Goal: Task Accomplishment & Management: Use online tool/utility

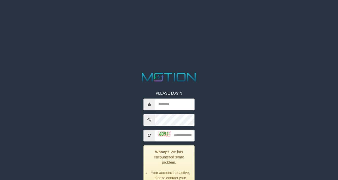
drag, startPoint x: 160, startPoint y: 38, endPoint x: 85, endPoint y: 46, distance: 75.2
click at [85, 13] on html "PLEASE LOGIN Whoops! We has encountered some problem. Your account is inactive,…" at bounding box center [169, 6] width 338 height 13
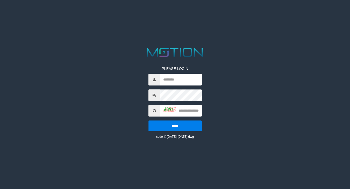
click at [346, 13] on html "PLEASE LOGIN ***** code © [DATE]-[DATE] dwg" at bounding box center [175, 6] width 350 height 13
click at [270, 13] on html "PLEASE LOGIN ***** code © [DATE]-[DATE] dwg" at bounding box center [175, 6] width 350 height 13
click at [274, 13] on html "PLEASE LOGIN ***** code © 2012-2018 dwg" at bounding box center [175, 6] width 350 height 13
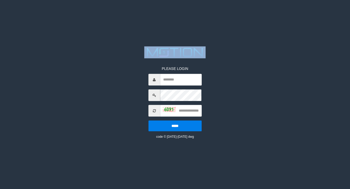
click at [274, 13] on html "PLEASE LOGIN ***** code © 2012-2018 dwg" at bounding box center [175, 6] width 350 height 13
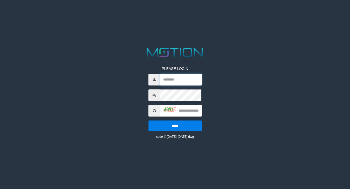
click at [171, 82] on input "text" at bounding box center [181, 80] width 42 height 12
type input "**********"
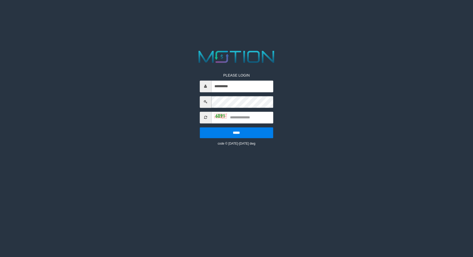
click at [227, 119] on img at bounding box center [220, 115] width 13 height 5
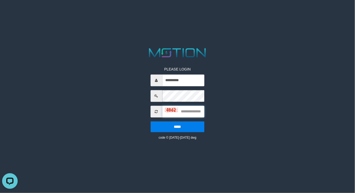
click at [186, 111] on input "text" at bounding box center [183, 112] width 42 height 12
type input "****"
click at [150, 121] on input "*****" at bounding box center [177, 126] width 54 height 11
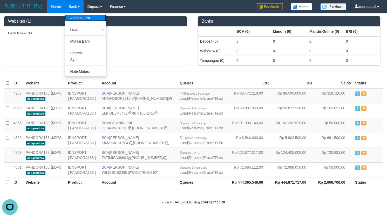
click at [81, 19] on link "Account List" at bounding box center [85, 18] width 41 height 7
click at [75, 44] on link "Mutasi Bank" at bounding box center [85, 41] width 41 height 7
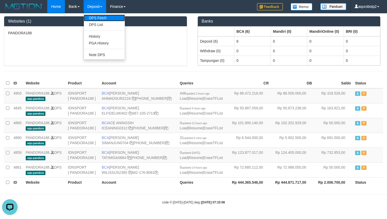
click at [97, 18] on link "DPS Fetch" at bounding box center [104, 18] width 41 height 7
click at [97, 25] on link "DPS List" at bounding box center [104, 24] width 41 height 7
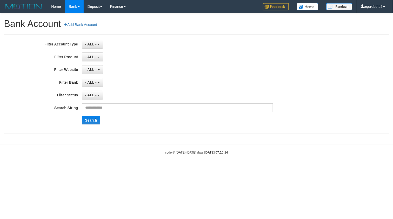
click at [219, 57] on div "- ALL - SELECT ALL SELECT GROUP - ALL - BETHUB IDNPOKER IDNSPORT IDNTOTO LOADON…" at bounding box center [177, 56] width 191 height 9
click at [91, 124] on button "Search" at bounding box center [91, 120] width 18 height 8
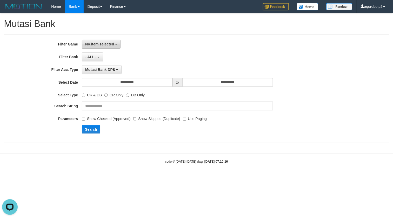
click at [84, 46] on button "No item selected" at bounding box center [101, 44] width 39 height 9
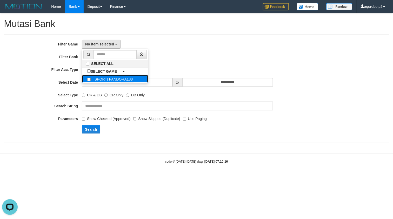
click at [112, 78] on label "[ISPORT] PANDORA188" at bounding box center [115, 79] width 66 height 8
select select "***"
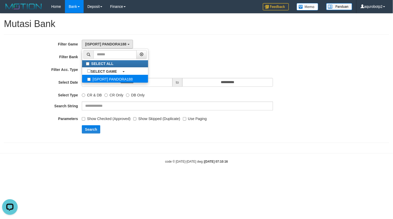
scroll to position [5, 0]
click at [181, 46] on div "[ISPORT] PANDORA188 SELECT ALL SELECT GAME [ISPORT] PANDORA188" at bounding box center [177, 44] width 191 height 9
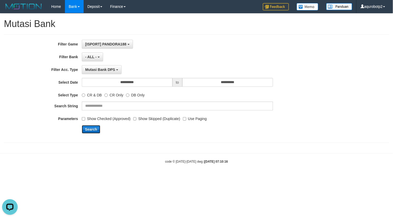
click at [90, 129] on button "Search" at bounding box center [91, 129] width 18 height 8
click at [93, 128] on button "Search" at bounding box center [91, 129] width 18 height 8
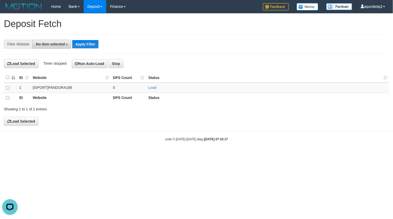
click at [50, 45] on span "No item selected" at bounding box center [50, 44] width 29 height 4
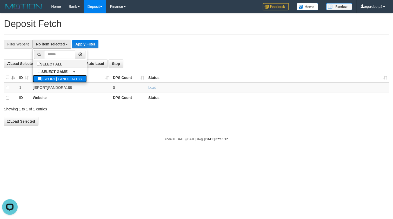
click at [54, 80] on label "[ISPORT] PANDORA188" at bounding box center [60, 78] width 54 height 7
select select "***"
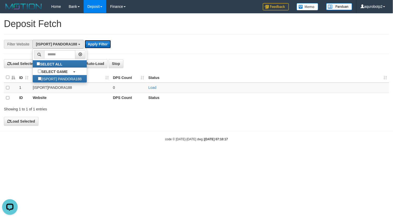
click at [104, 45] on button "Apply Filter" at bounding box center [98, 44] width 26 height 8
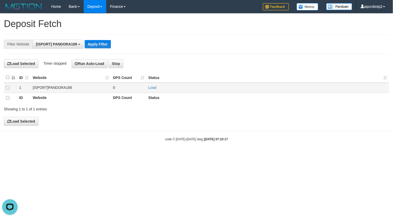
click at [4, 91] on td at bounding box center [10, 88] width 13 height 10
click at [5, 88] on td at bounding box center [10, 88] width 13 height 10
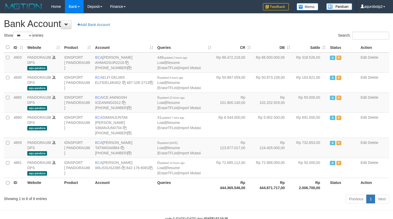
select select "***"
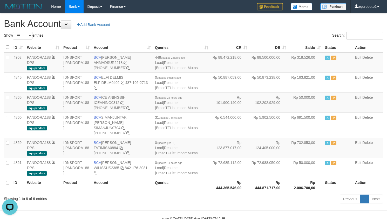
click at [237, 25] on h1 "Bank Account Add Bank Account" at bounding box center [193, 24] width 379 height 10
click at [123, 72] on td "BCA AHMAD SURYANIN AHMADSUR2218 577-661-4242" at bounding box center [122, 62] width 61 height 20
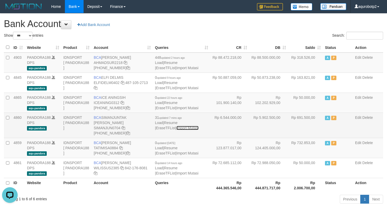
click at [176, 130] on link "Import Mutasi" at bounding box center [187, 128] width 22 height 4
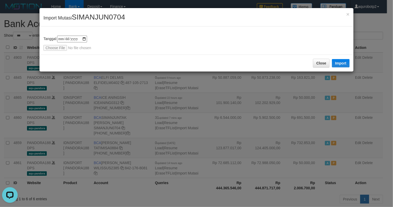
click at [102, 17] on span "SIMANJUN0704" at bounding box center [98, 17] width 53 height 8
copy span "SIMANJUN0704"
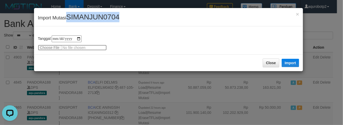
click at [51, 49] on input "file" at bounding box center [72, 48] width 69 height 6
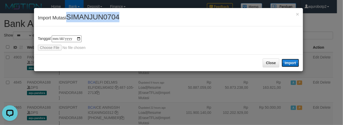
click at [297, 66] on button "Import" at bounding box center [291, 63] width 18 height 8
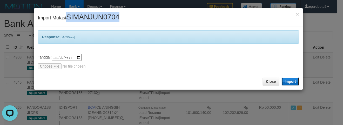
click at [294, 82] on button "Import" at bounding box center [291, 82] width 18 height 8
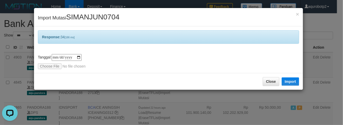
click at [10, 56] on div "**********" at bounding box center [171, 62] width 343 height 125
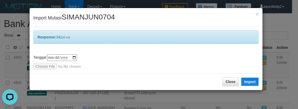
click at [156, 104] on div "**********" at bounding box center [149, 54] width 298 height 109
click at [13, 49] on div "**********" at bounding box center [149, 54] width 298 height 109
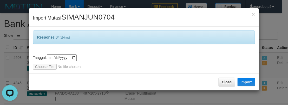
click at [84, 17] on span "SIMANJUN0704" at bounding box center [87, 17] width 53 height 8
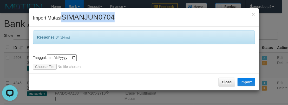
click at [84, 17] on span "SIMANJUN0704" at bounding box center [87, 17] width 53 height 8
copy span "SIMANJUN0704"
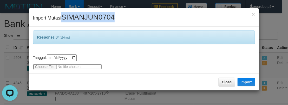
click at [45, 66] on input "file" at bounding box center [67, 67] width 69 height 6
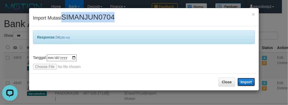
click at [245, 80] on button "Import" at bounding box center [246, 82] width 18 height 8
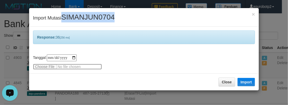
click at [44, 67] on input "file" at bounding box center [67, 67] width 69 height 6
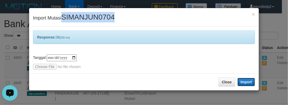
drag, startPoint x: 247, startPoint y: 83, endPoint x: 247, endPoint y: 86, distance: 2.6
click at [246, 84] on button "Import" at bounding box center [246, 82] width 18 height 8
click at [84, 17] on span "SIMANJUN0704" at bounding box center [87, 17] width 53 height 8
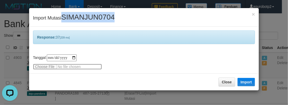
click at [46, 68] on input "file" at bounding box center [67, 67] width 69 height 6
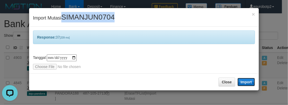
click at [251, 84] on button "Import" at bounding box center [246, 82] width 18 height 8
click at [72, 14] on span "SIMANJUN0704" at bounding box center [87, 17] width 53 height 8
click at [83, 20] on span "SIMANJUN0704" at bounding box center [87, 17] width 53 height 8
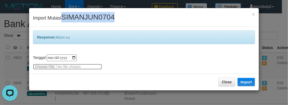
click at [43, 65] on input "file" at bounding box center [67, 67] width 69 height 6
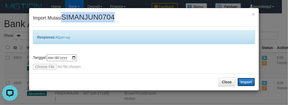
click at [249, 81] on button "Import" at bounding box center [246, 82] width 18 height 8
click at [102, 16] on span "SIMANJUN0704" at bounding box center [87, 17] width 53 height 8
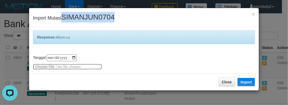
click at [51, 66] on input "file" at bounding box center [67, 67] width 69 height 6
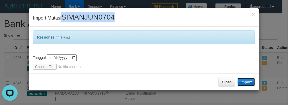
click at [251, 83] on button "Import" at bounding box center [246, 82] width 18 height 8
click at [88, 12] on div "× Import Mutasi SIMANJUN0704" at bounding box center [143, 17] width 229 height 18
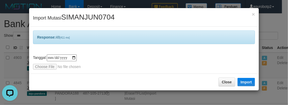
drag, startPoint x: 119, startPoint y: 14, endPoint x: 103, endPoint y: 15, distance: 16.4
click at [107, 15] on div "× Import Mutasi SIMANJUN0704" at bounding box center [143, 17] width 229 height 18
click at [102, 15] on span "SIMANJUN0704" at bounding box center [87, 17] width 53 height 8
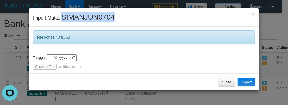
click at [102, 15] on span "SIMANJUN0704" at bounding box center [87, 17] width 53 height 8
copy span "SIMANJUN0704"
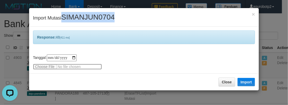
click at [45, 64] on input "file" at bounding box center [67, 67] width 69 height 6
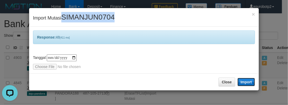
click at [248, 84] on button "Import" at bounding box center [246, 82] width 18 height 8
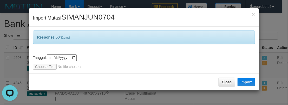
click at [168, 43] on div "Response: 50 [301 ms]" at bounding box center [144, 36] width 222 height 13
click at [80, 14] on span "SIMANJUN0704" at bounding box center [87, 17] width 53 height 8
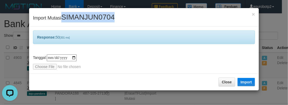
click at [80, 14] on span "SIMANJUN0704" at bounding box center [87, 17] width 53 height 8
copy span "SIMANJUN0704"
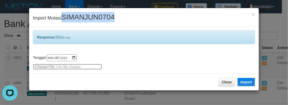
click at [39, 65] on input "file" at bounding box center [67, 67] width 69 height 6
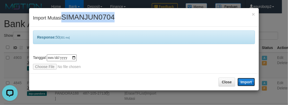
click at [247, 82] on button "Import" at bounding box center [246, 82] width 18 height 8
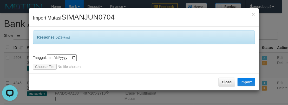
drag, startPoint x: 39, startPoint y: 62, endPoint x: 44, endPoint y: 67, distance: 6.6
click at [39, 62] on div "**********" at bounding box center [144, 61] width 222 height 15
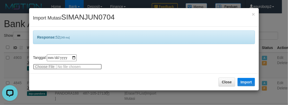
click at [44, 67] on input "file" at bounding box center [67, 67] width 69 height 6
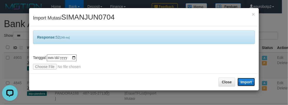
click at [249, 83] on button "Import" at bounding box center [246, 82] width 18 height 8
click at [94, 27] on div "**********" at bounding box center [143, 49] width 229 height 47
click at [97, 19] on span "SIMANJUN0704" at bounding box center [87, 17] width 53 height 8
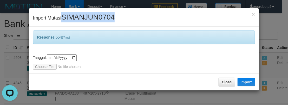
click at [97, 19] on span "SIMANJUN0704" at bounding box center [87, 17] width 53 height 8
copy span "SIMANJUN0704"
click at [73, 18] on span "SIMANJUN0704" at bounding box center [87, 17] width 53 height 8
click at [106, 19] on span "SIMANJUN0704" at bounding box center [87, 17] width 53 height 8
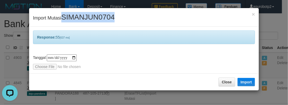
click at [106, 19] on span "SIMANJUN0704" at bounding box center [87, 17] width 53 height 8
click at [78, 11] on div "× Import Mutasi SIMANJUN0704" at bounding box center [143, 17] width 229 height 18
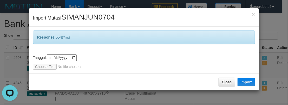
click at [83, 16] on span "SIMANJUN0704" at bounding box center [87, 17] width 53 height 8
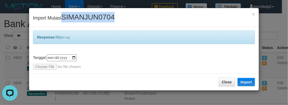
click at [83, 16] on span "SIMANJUN0704" at bounding box center [87, 17] width 53 height 8
copy span "SIMANJUN0704"
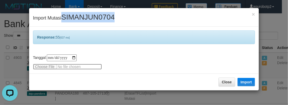
click at [52, 65] on input "file" at bounding box center [67, 67] width 69 height 6
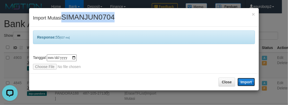
click at [253, 84] on button "Import" at bounding box center [246, 82] width 18 height 8
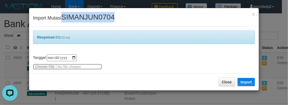
click at [52, 66] on input "file" at bounding box center [67, 67] width 69 height 6
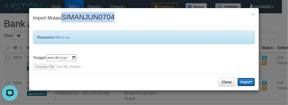
click at [244, 80] on button "Import" at bounding box center [246, 82] width 18 height 8
click at [95, 18] on span "SIMANJUN0704" at bounding box center [87, 17] width 53 height 8
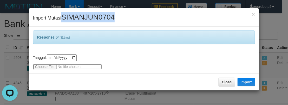
click at [42, 69] on input "file" at bounding box center [67, 67] width 69 height 6
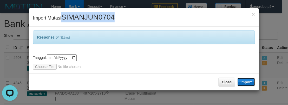
click at [253, 82] on button "Import" at bounding box center [246, 82] width 18 height 8
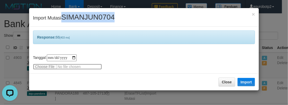
click at [41, 66] on input "file" at bounding box center [67, 67] width 69 height 6
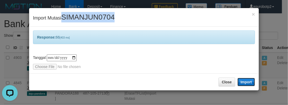
click at [251, 82] on button "Import" at bounding box center [246, 82] width 18 height 8
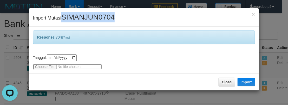
click at [45, 67] on input "file" at bounding box center [67, 67] width 69 height 6
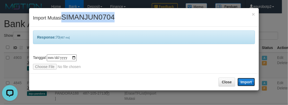
click at [242, 82] on button "Import" at bounding box center [246, 82] width 18 height 8
click at [87, 18] on span "SIMANJUN0704" at bounding box center [87, 17] width 53 height 8
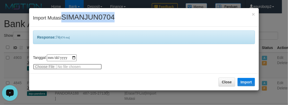
click at [51, 67] on input "file" at bounding box center [67, 67] width 69 height 6
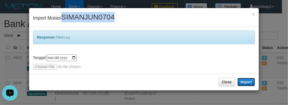
click at [246, 83] on button "Import" at bounding box center [246, 82] width 18 height 8
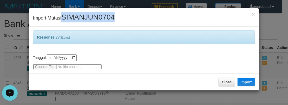
click at [46, 67] on input "file" at bounding box center [67, 67] width 69 height 6
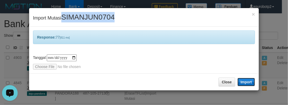
click at [249, 83] on button "Import" at bounding box center [246, 82] width 18 height 8
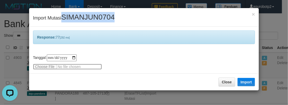
click at [48, 66] on input "file" at bounding box center [67, 67] width 69 height 6
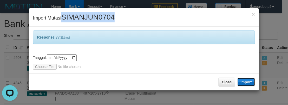
click at [246, 80] on button "Import" at bounding box center [246, 82] width 18 height 8
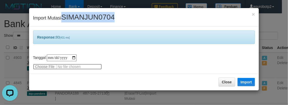
click at [44, 67] on input "file" at bounding box center [67, 67] width 69 height 6
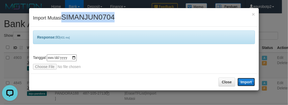
click at [246, 81] on button "Import" at bounding box center [246, 82] width 18 height 8
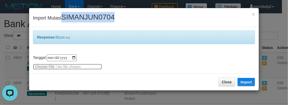
click at [49, 65] on input "file" at bounding box center [67, 67] width 69 height 6
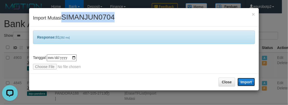
click at [245, 83] on button "Import" at bounding box center [246, 82] width 18 height 8
click at [95, 14] on span "SIMANJUN0704" at bounding box center [87, 17] width 53 height 8
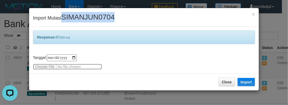
click at [41, 67] on input "file" at bounding box center [67, 67] width 69 height 6
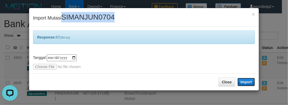
click at [248, 82] on button "Import" at bounding box center [246, 82] width 18 height 8
click at [89, 17] on span "SIMANJUN0704" at bounding box center [87, 17] width 53 height 8
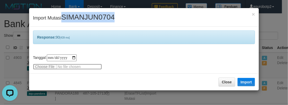
click at [44, 66] on input "file" at bounding box center [67, 67] width 69 height 6
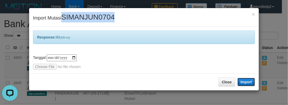
click at [254, 83] on button "Import" at bounding box center [246, 82] width 18 height 8
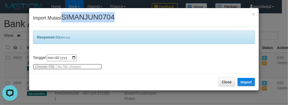
click at [50, 66] on input "file" at bounding box center [67, 67] width 69 height 6
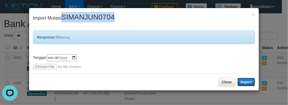
click at [253, 82] on button "Import" at bounding box center [246, 82] width 18 height 8
click at [89, 17] on span "SIMANJUN0704" at bounding box center [87, 17] width 53 height 8
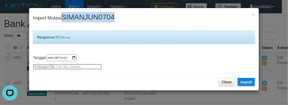
click at [44, 66] on input "file" at bounding box center [67, 67] width 69 height 6
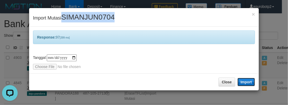
click at [251, 83] on button "Import" at bounding box center [246, 82] width 18 height 8
click at [90, 21] on span "SIMANJUN0704" at bounding box center [87, 17] width 53 height 8
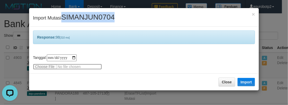
click at [49, 67] on input "file" at bounding box center [67, 67] width 69 height 6
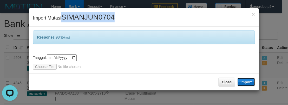
click at [245, 80] on button "Import" at bounding box center [246, 82] width 18 height 8
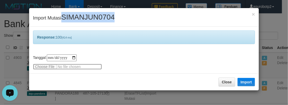
click at [51, 65] on input "file" at bounding box center [67, 67] width 69 height 6
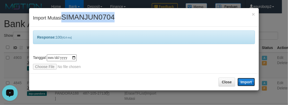
drag, startPoint x: 246, startPoint y: 82, endPoint x: 251, endPoint y: 82, distance: 4.4
click at [247, 82] on button "Import" at bounding box center [246, 82] width 18 height 8
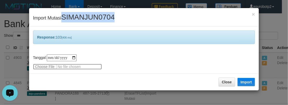
click at [44, 65] on input "file" at bounding box center [67, 67] width 69 height 6
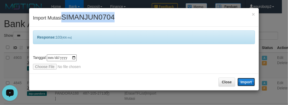
click at [249, 81] on button "Import" at bounding box center [246, 82] width 18 height 8
click at [90, 17] on span "SIMANJUN0704" at bounding box center [87, 17] width 53 height 8
click at [105, 16] on span "SIMANJUN0704" at bounding box center [87, 17] width 53 height 8
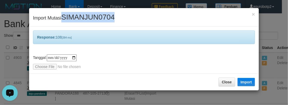
click at [83, 14] on span "SIMANJUN0704" at bounding box center [87, 17] width 53 height 8
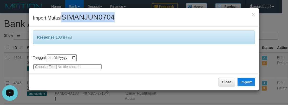
click at [50, 66] on input "file" at bounding box center [67, 67] width 69 height 6
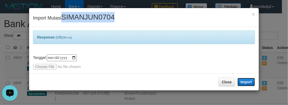
click at [246, 83] on button "Import" at bounding box center [246, 82] width 18 height 8
click at [90, 17] on span "SIMANJUN0704" at bounding box center [87, 17] width 53 height 8
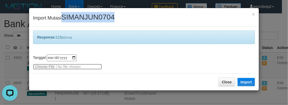
click at [43, 66] on input "file" at bounding box center [67, 67] width 69 height 6
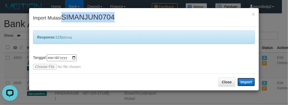
click at [249, 81] on button "Import" at bounding box center [246, 82] width 18 height 8
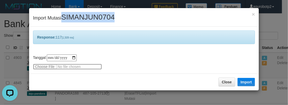
click at [46, 69] on input "file" at bounding box center [67, 67] width 69 height 6
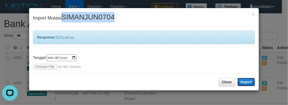
click at [249, 81] on button "Import" at bounding box center [246, 82] width 18 height 8
click at [90, 12] on div "× Import Mutasi SIMANJUN0704" at bounding box center [143, 17] width 229 height 18
click at [89, 22] on div "× Import Mutasi SIMANJUN0704" at bounding box center [143, 17] width 229 height 18
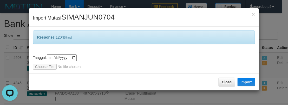
click at [90, 17] on span "SIMANJUN0704" at bounding box center [87, 17] width 53 height 8
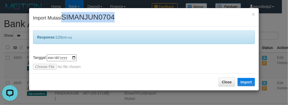
click at [90, 17] on span "SIMANJUN0704" at bounding box center [87, 17] width 53 height 8
copy span "SIMANJUN0704"
click at [98, 16] on span "SIMANJUN0704" at bounding box center [87, 17] width 53 height 8
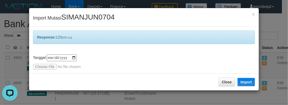
click at [98, 16] on span "SIMANJUN0704" at bounding box center [87, 17] width 53 height 8
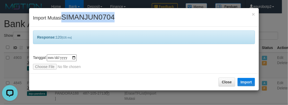
click at [98, 16] on span "SIMANJUN0704" at bounding box center [87, 17] width 53 height 8
click at [86, 19] on span "SIMANJUN0704" at bounding box center [87, 17] width 53 height 8
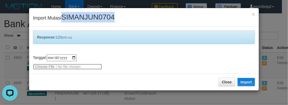
click at [39, 67] on input "file" at bounding box center [67, 67] width 69 height 6
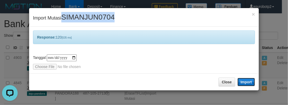
click at [245, 82] on button "Import" at bounding box center [246, 82] width 18 height 8
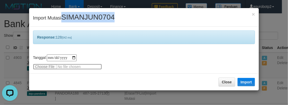
click at [41, 68] on input "file" at bounding box center [67, 67] width 69 height 6
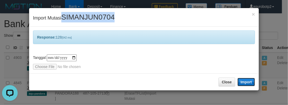
click at [250, 79] on button "Import" at bounding box center [246, 82] width 18 height 8
click at [87, 15] on span "SIMANJUN0704" at bounding box center [87, 17] width 53 height 8
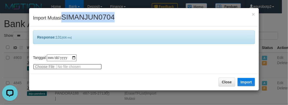
click at [44, 67] on input "file" at bounding box center [67, 67] width 69 height 6
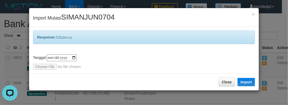
click at [255, 80] on div "Close Import" at bounding box center [143, 81] width 229 height 17
click at [246, 82] on button "Import" at bounding box center [246, 82] width 18 height 8
click at [92, 23] on div "× Import Mutasi SIMANJUN0704" at bounding box center [143, 17] width 229 height 18
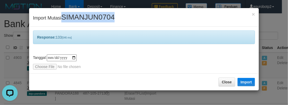
click at [92, 23] on div "× Import Mutasi SIMANJUN0704" at bounding box center [143, 17] width 229 height 18
copy span "SIMANJUN0704"
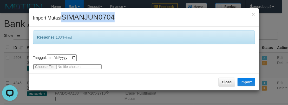
click at [73, 68] on input "file" at bounding box center [67, 67] width 69 height 6
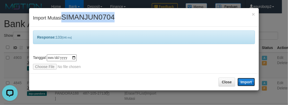
click at [245, 84] on button "Import" at bounding box center [246, 82] width 18 height 8
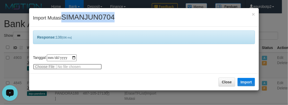
click at [59, 66] on input "file" at bounding box center [67, 67] width 69 height 6
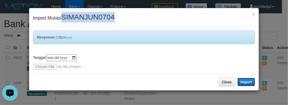
click at [248, 84] on button "Import" at bounding box center [246, 82] width 18 height 8
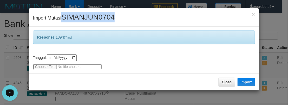
click at [50, 65] on input "file" at bounding box center [67, 67] width 69 height 6
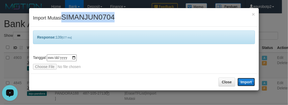
click at [254, 84] on button "Import" at bounding box center [246, 82] width 18 height 8
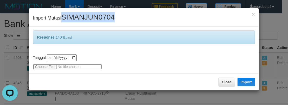
click at [45, 65] on input "file" at bounding box center [67, 67] width 69 height 6
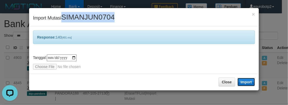
click at [246, 79] on button "Import" at bounding box center [246, 82] width 18 height 8
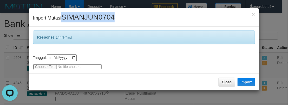
click at [44, 66] on input "file" at bounding box center [67, 67] width 69 height 6
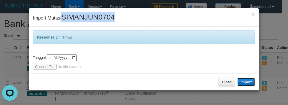
click at [248, 84] on button "Import" at bounding box center [246, 82] width 18 height 8
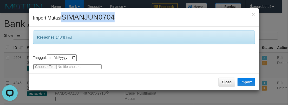
click at [46, 66] on input "file" at bounding box center [67, 67] width 69 height 6
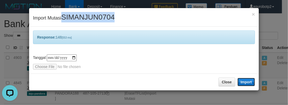
click at [249, 83] on button "Import" at bounding box center [246, 82] width 18 height 8
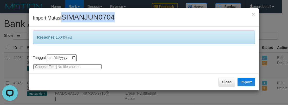
click at [53, 66] on input "file" at bounding box center [67, 67] width 69 height 6
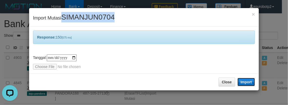
click at [245, 84] on button "Import" at bounding box center [246, 82] width 18 height 8
click at [98, 17] on span "SIMANJUN0704" at bounding box center [87, 17] width 53 height 8
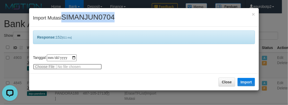
click at [50, 65] on input "file" at bounding box center [67, 67] width 69 height 6
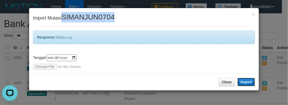
click at [246, 85] on button "Import" at bounding box center [246, 82] width 18 height 8
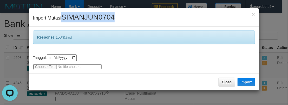
click at [51, 65] on input "file" at bounding box center [67, 67] width 69 height 6
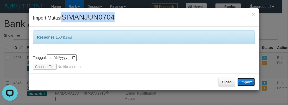
click at [247, 83] on button "Import" at bounding box center [246, 82] width 18 height 8
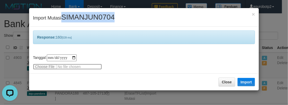
click at [51, 69] on input "file" at bounding box center [67, 67] width 69 height 6
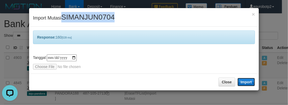
click at [248, 82] on button "Import" at bounding box center [246, 82] width 18 height 8
click at [89, 16] on span "SIMANJUN0704" at bounding box center [87, 17] width 53 height 8
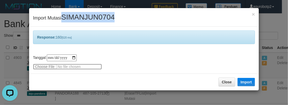
click at [46, 67] on input "file" at bounding box center [67, 67] width 69 height 6
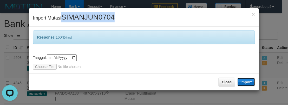
click at [251, 81] on button "Import" at bounding box center [246, 82] width 18 height 8
click at [85, 17] on span "SIMANJUN0704" at bounding box center [87, 17] width 53 height 8
click at [92, 14] on span "SIMANJUN0704" at bounding box center [87, 17] width 53 height 8
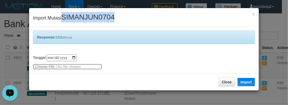
click at [52, 67] on input "file" at bounding box center [67, 67] width 69 height 6
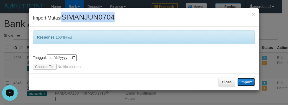
click at [244, 81] on button "Import" at bounding box center [246, 82] width 18 height 8
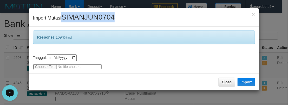
click at [38, 67] on input "file" at bounding box center [67, 67] width 69 height 6
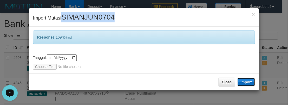
click at [246, 83] on button "Import" at bounding box center [246, 82] width 18 height 8
click at [96, 18] on span "SIMANJUN0704" at bounding box center [87, 17] width 53 height 8
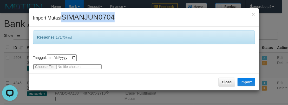
click at [51, 68] on input "file" at bounding box center [67, 67] width 69 height 6
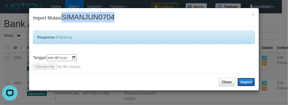
click at [248, 81] on button "Import" at bounding box center [246, 82] width 18 height 8
click at [88, 13] on span "SIMANJUN0704" at bounding box center [87, 17] width 53 height 8
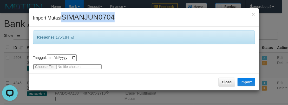
click at [50, 65] on input "file" at bounding box center [67, 67] width 69 height 6
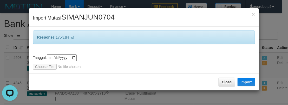
click at [256, 83] on div "Close Import" at bounding box center [143, 81] width 229 height 17
click at [251, 83] on button "Import" at bounding box center [246, 82] width 18 height 8
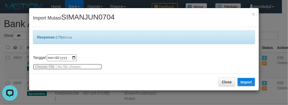
click at [42, 68] on input "file" at bounding box center [67, 67] width 69 height 6
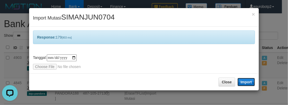
click at [245, 80] on button "Import" at bounding box center [246, 82] width 18 height 8
click at [77, 20] on span "SIMANJUN0704" at bounding box center [87, 17] width 53 height 8
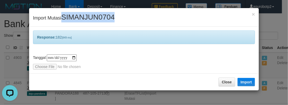
click at [77, 20] on span "SIMANJUN0704" at bounding box center [87, 17] width 53 height 8
copy span "SIMANJUN0704"
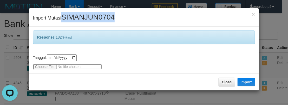
click at [47, 67] on input "file" at bounding box center [67, 67] width 69 height 6
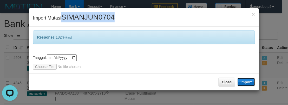
click at [243, 82] on button "Import" at bounding box center [246, 82] width 18 height 8
click at [86, 17] on span "SIMANJUN0704" at bounding box center [87, 17] width 53 height 8
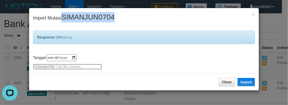
click at [48, 66] on input "file" at bounding box center [67, 67] width 69 height 6
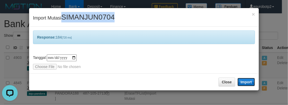
click at [244, 80] on button "Import" at bounding box center [246, 82] width 18 height 8
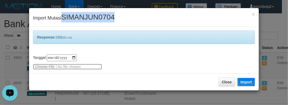
click at [42, 68] on input "file" at bounding box center [67, 67] width 69 height 6
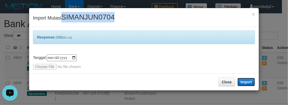
click at [246, 80] on button "Import" at bounding box center [246, 82] width 18 height 8
click at [84, 15] on span "SIMANJUN0704" at bounding box center [87, 17] width 53 height 8
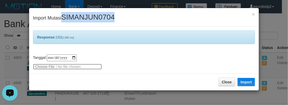
click at [41, 65] on input "file" at bounding box center [67, 67] width 69 height 6
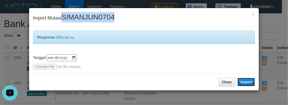
click at [244, 82] on button "Import" at bounding box center [246, 82] width 18 height 8
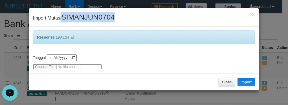
click at [37, 68] on input "file" at bounding box center [67, 67] width 69 height 6
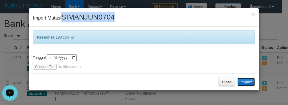
click at [249, 83] on button "Import" at bounding box center [246, 82] width 18 height 8
click at [87, 17] on span "SIMANJUN0704" at bounding box center [87, 17] width 53 height 8
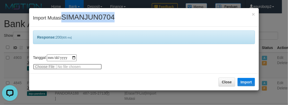
click at [49, 67] on input "file" at bounding box center [67, 67] width 69 height 6
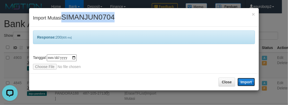
click at [248, 80] on button "Import" at bounding box center [246, 82] width 18 height 8
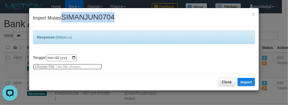
click at [41, 66] on input "file" at bounding box center [67, 67] width 69 height 6
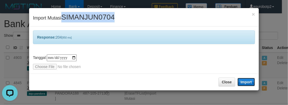
click at [246, 83] on button "Import" at bounding box center [246, 82] width 18 height 8
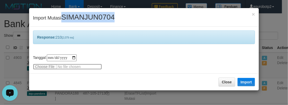
click at [41, 66] on input "file" at bounding box center [67, 67] width 69 height 6
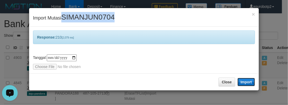
click at [244, 80] on button "Import" at bounding box center [246, 82] width 18 height 8
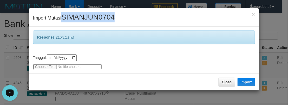
click at [39, 67] on input "file" at bounding box center [67, 67] width 69 height 6
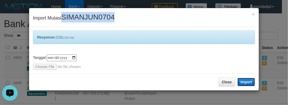
click at [241, 82] on button "Import" at bounding box center [246, 82] width 18 height 8
click at [90, 13] on span "SIMANJUN0704" at bounding box center [87, 17] width 53 height 8
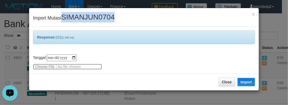
click at [40, 65] on input "file" at bounding box center [67, 67] width 69 height 6
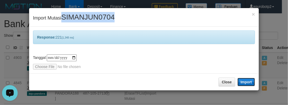
click at [248, 82] on button "Import" at bounding box center [246, 82] width 18 height 8
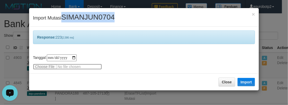
click at [43, 66] on input "file" at bounding box center [67, 67] width 69 height 6
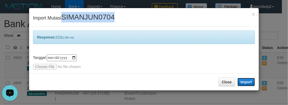
click at [253, 84] on button "Import" at bounding box center [246, 82] width 18 height 8
click at [82, 19] on span "SIMANJUN0704" at bounding box center [87, 17] width 53 height 8
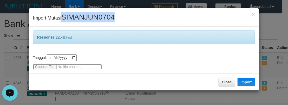
click at [52, 68] on input "file" at bounding box center [67, 67] width 69 height 6
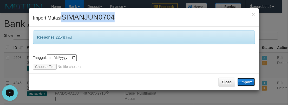
click at [250, 83] on button "Import" at bounding box center [246, 82] width 18 height 8
click at [81, 20] on span "SIMANJUN0704" at bounding box center [87, 17] width 53 height 8
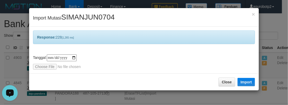
click at [44, 69] on div "**********" at bounding box center [143, 49] width 229 height 47
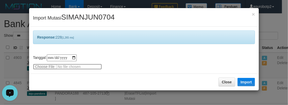
click at [44, 66] on input "file" at bounding box center [67, 67] width 69 height 6
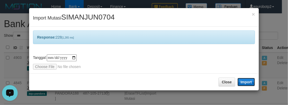
click at [247, 82] on button "Import" at bounding box center [246, 82] width 18 height 8
click at [51, 72] on div "**********" at bounding box center [143, 49] width 229 height 47
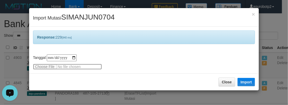
click at [47, 67] on input "file" at bounding box center [67, 67] width 69 height 6
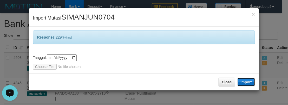
click at [254, 79] on button "Import" at bounding box center [246, 82] width 18 height 8
click at [87, 17] on span "SIMANJUN0704" at bounding box center [87, 17] width 53 height 8
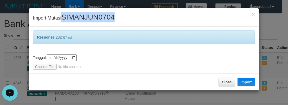
click at [87, 17] on span "SIMANJUN0704" at bounding box center [87, 17] width 53 height 8
copy span "SIMANJUN0704"
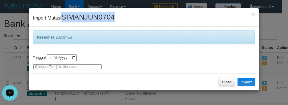
click at [45, 66] on input "file" at bounding box center [67, 67] width 69 height 6
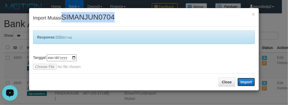
click at [243, 82] on button "Import" at bounding box center [246, 82] width 18 height 8
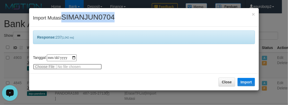
click at [44, 66] on input "file" at bounding box center [67, 67] width 69 height 6
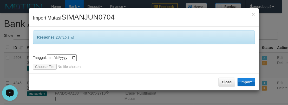
drag, startPoint x: 255, startPoint y: 82, endPoint x: 251, endPoint y: 82, distance: 4.7
click at [255, 82] on div "Close Import" at bounding box center [143, 81] width 229 height 17
click at [250, 82] on button "Import" at bounding box center [246, 82] width 18 height 8
click at [100, 23] on div "× Import Mutasi SIMANJUN0704" at bounding box center [143, 17] width 229 height 18
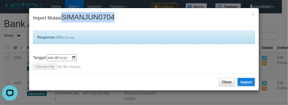
click at [100, 23] on div "× Import Mutasi SIMANJUN0704" at bounding box center [143, 17] width 229 height 18
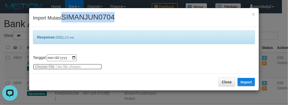
click at [47, 66] on input "file" at bounding box center [67, 67] width 69 height 6
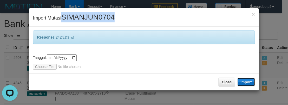
click at [254, 85] on button "Import" at bounding box center [246, 82] width 18 height 8
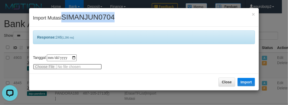
click at [50, 64] on input "file" at bounding box center [67, 67] width 69 height 6
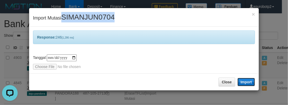
click at [248, 79] on button "Import" at bounding box center [246, 82] width 18 height 8
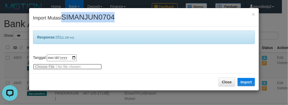
click at [40, 68] on input "file" at bounding box center [67, 67] width 69 height 6
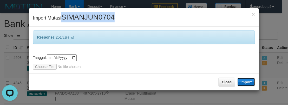
click at [247, 82] on button "Import" at bounding box center [246, 82] width 18 height 8
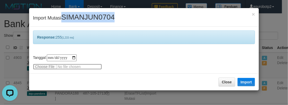
click at [41, 67] on input "file" at bounding box center [67, 67] width 69 height 6
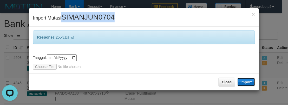
click at [248, 81] on button "Import" at bounding box center [246, 82] width 18 height 8
click at [105, 15] on span "SIMANJUN0704" at bounding box center [87, 17] width 53 height 8
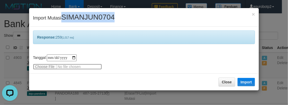
click at [43, 69] on input "file" at bounding box center [67, 67] width 69 height 6
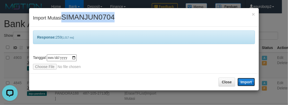
click at [239, 82] on button "Import" at bounding box center [246, 82] width 18 height 8
click at [98, 17] on span "SIMANJUN0704" at bounding box center [87, 17] width 53 height 8
click at [104, 13] on span "SIMANJUN0704" at bounding box center [87, 17] width 53 height 8
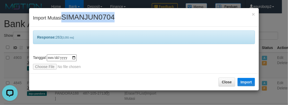
click at [101, 24] on div "× Import Mutasi SIMANJUN0704" at bounding box center [143, 17] width 229 height 18
click at [113, 18] on span "SIMANJUN0704" at bounding box center [87, 17] width 53 height 8
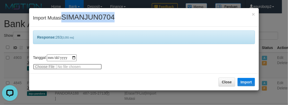
click at [42, 68] on input "file" at bounding box center [67, 67] width 69 height 6
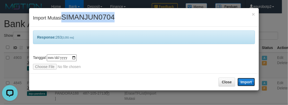
click at [239, 85] on button "Import" at bounding box center [246, 82] width 18 height 8
click at [108, 24] on div "× Import Mutasi SIMANJUN0704" at bounding box center [143, 17] width 229 height 18
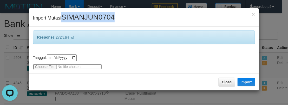
click at [38, 66] on input "file" at bounding box center [67, 67] width 69 height 6
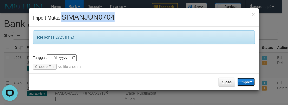
click at [241, 80] on button "Import" at bounding box center [246, 82] width 18 height 8
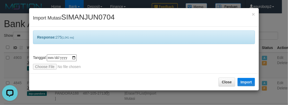
click at [37, 62] on div "**********" at bounding box center [144, 61] width 222 height 15
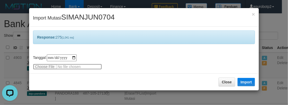
click at [36, 66] on input "file" at bounding box center [67, 67] width 69 height 6
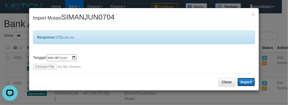
click at [242, 81] on button "Import" at bounding box center [246, 82] width 18 height 8
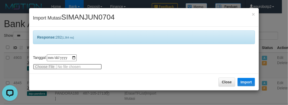
click at [45, 65] on input "file" at bounding box center [67, 67] width 69 height 6
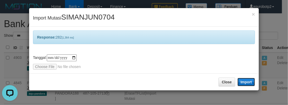
click at [244, 78] on button "Import" at bounding box center [246, 82] width 18 height 8
click at [83, 18] on span "SIMANJUN0704" at bounding box center [87, 17] width 53 height 8
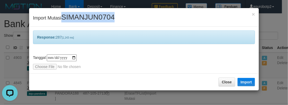
click at [83, 18] on span "SIMANJUN0704" at bounding box center [87, 17] width 53 height 8
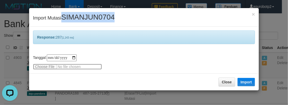
click at [50, 66] on input "file" at bounding box center [67, 67] width 69 height 6
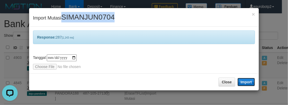
click at [251, 82] on button "Import" at bounding box center [246, 82] width 18 height 8
click at [244, 84] on button "Import" at bounding box center [246, 82] width 18 height 8
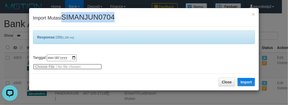
click at [41, 67] on input "file" at bounding box center [67, 67] width 69 height 6
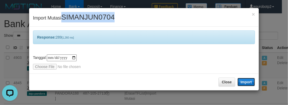
click at [249, 81] on button "Import" at bounding box center [246, 82] width 18 height 8
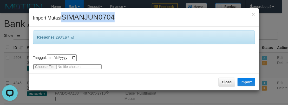
click at [54, 66] on input "file" at bounding box center [67, 67] width 69 height 6
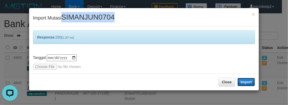
click at [249, 86] on button "Import" at bounding box center [246, 82] width 18 height 8
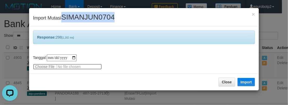
click at [48, 65] on input "file" at bounding box center [67, 67] width 69 height 6
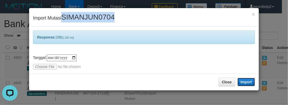
click at [254, 80] on button "Import" at bounding box center [246, 82] width 18 height 8
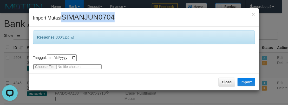
click at [39, 65] on input "file" at bounding box center [67, 67] width 69 height 6
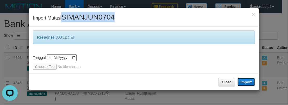
click at [242, 82] on button "Import" at bounding box center [246, 82] width 18 height 8
click at [82, 16] on span "SIMANJUN0704" at bounding box center [87, 17] width 53 height 8
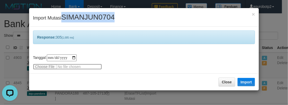
click at [44, 66] on input "file" at bounding box center [67, 67] width 69 height 6
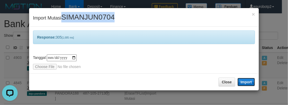
click at [249, 80] on button "Import" at bounding box center [246, 82] width 18 height 8
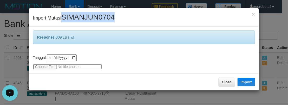
click at [49, 66] on input "file" at bounding box center [67, 67] width 69 height 6
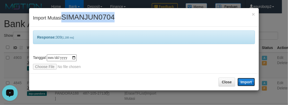
drag, startPoint x: 246, startPoint y: 79, endPoint x: 241, endPoint y: 83, distance: 6.6
click at [246, 79] on button "Import" at bounding box center [246, 82] width 18 height 8
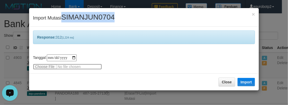
click at [44, 66] on input "file" at bounding box center [67, 67] width 69 height 6
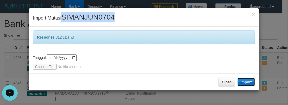
click at [249, 81] on button "Import" at bounding box center [246, 82] width 18 height 8
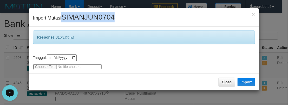
click at [49, 66] on input "file" at bounding box center [67, 67] width 69 height 6
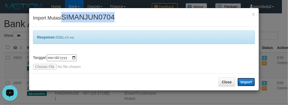
click at [244, 83] on button "Import" at bounding box center [246, 82] width 18 height 8
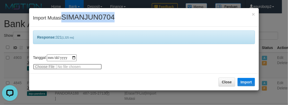
click at [43, 68] on input "file" at bounding box center [67, 67] width 69 height 6
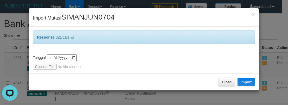
click at [244, 87] on div "Close Import" at bounding box center [143, 81] width 229 height 17
click at [244, 85] on button "Import" at bounding box center [246, 82] width 18 height 8
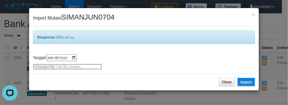
click at [44, 68] on input "file" at bounding box center [67, 67] width 69 height 6
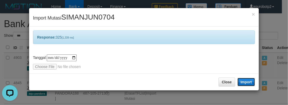
click at [248, 86] on button "Import" at bounding box center [246, 82] width 18 height 8
click at [86, 17] on span "SIMANJUN0704" at bounding box center [87, 17] width 53 height 8
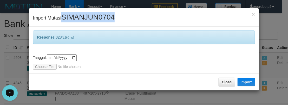
click at [86, 17] on span "SIMANJUN0704" at bounding box center [87, 17] width 53 height 8
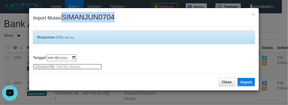
click at [44, 65] on input "file" at bounding box center [67, 67] width 69 height 6
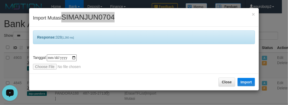
type input "**********"
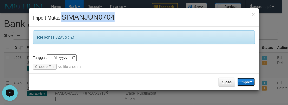
click at [248, 83] on button "Import" at bounding box center [246, 82] width 18 height 8
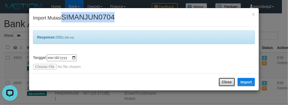
click at [225, 80] on button "Close" at bounding box center [226, 81] width 17 height 9
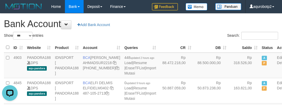
click at [110, 45] on th "Account" at bounding box center [102, 47] width 42 height 10
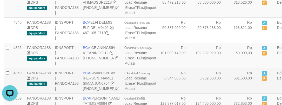
scroll to position [91, 0]
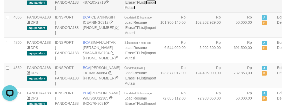
click at [136, 10] on link "Import Mutasi" at bounding box center [140, 4] width 32 height 9
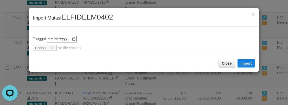
click at [85, 17] on span "ELFIDELM0402" at bounding box center [87, 17] width 52 height 8
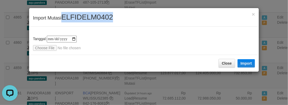
click at [85, 17] on span "ELFIDELM0402" at bounding box center [87, 17] width 52 height 8
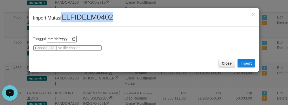
click at [43, 47] on input "file" at bounding box center [67, 48] width 69 height 6
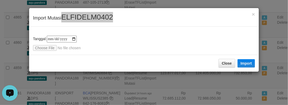
type input "**********"
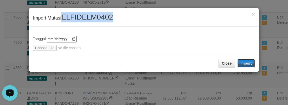
click at [248, 62] on button "Import" at bounding box center [246, 63] width 18 height 8
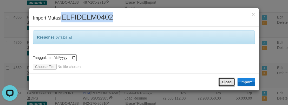
drag, startPoint x: 228, startPoint y: 84, endPoint x: 239, endPoint y: 75, distance: 13.5
click at [228, 84] on button "Close" at bounding box center [226, 81] width 17 height 9
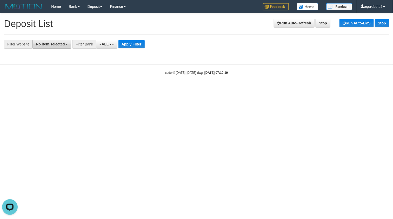
click at [52, 45] on span "No item selected" at bounding box center [50, 44] width 29 height 4
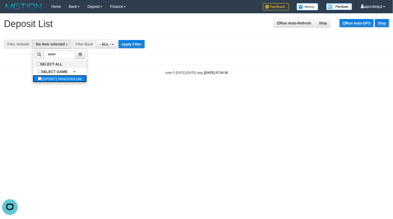
click at [66, 82] on label "[ISPORT] PANDORA188" at bounding box center [60, 78] width 54 height 7
select select "***"
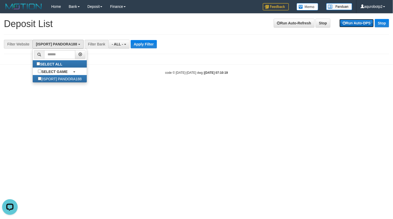
click at [368, 27] on link "Run Auto-DPS" at bounding box center [356, 23] width 34 height 8
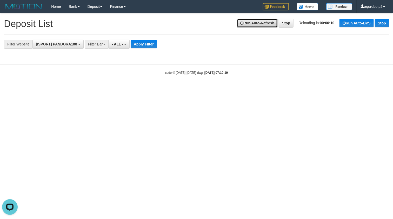
click at [246, 25] on link "Run Auto-Refresh" at bounding box center [257, 23] width 41 height 9
click at [146, 47] on button "Apply Filter" at bounding box center [144, 44] width 26 height 8
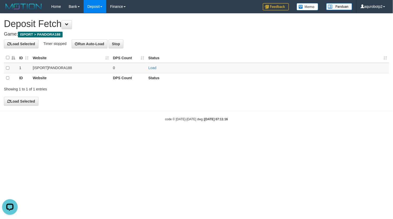
drag, startPoint x: 233, startPoint y: 31, endPoint x: 228, endPoint y: 31, distance: 5.2
click at [233, 32] on h4 "Game: ISPORT > PANDORA188" at bounding box center [196, 34] width 385 height 5
click at [94, 48] on button "Run Auto-Load" at bounding box center [90, 43] width 36 height 9
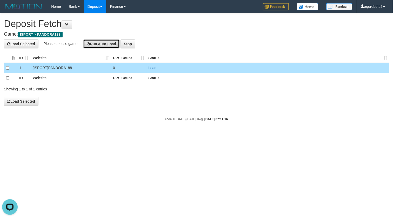
click at [103, 43] on button "Run Auto-Load" at bounding box center [101, 43] width 36 height 9
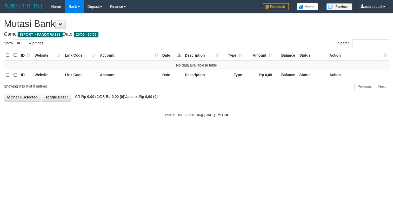
select select "***"
click at [146, 130] on html "Toggle navigation Home Bank Account List Load By Website Group [ISPORT] PANDORA…" at bounding box center [196, 65] width 393 height 130
click at [178, 20] on h1 "Mutasi Bank" at bounding box center [196, 24] width 385 height 10
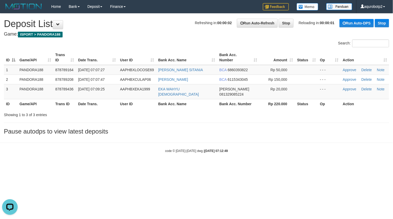
click at [168, 39] on div "**********" at bounding box center [196, 75] width 393 height 124
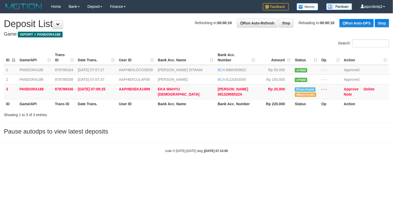
click at [168, 39] on div "**********" at bounding box center [196, 75] width 393 height 124
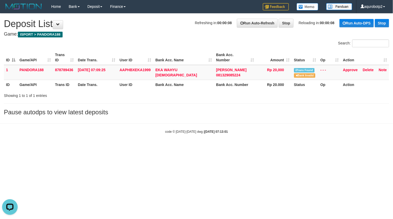
click at [209, 45] on div "Search:" at bounding box center [294, 43] width 189 height 9
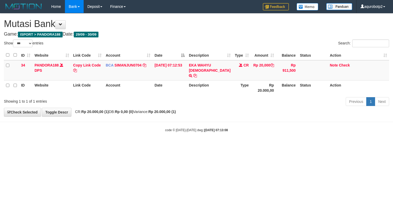
select select "***"
click at [334, 65] on link "Note" at bounding box center [334, 65] width 8 height 4
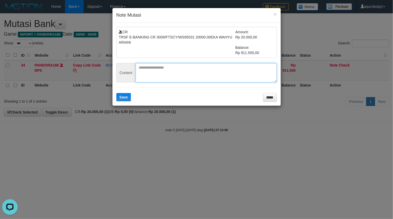
click at [158, 66] on textarea at bounding box center [205, 72] width 141 height 19
paste textarea "**********"
type textarea "**********"
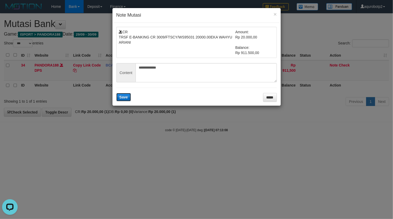
click at [122, 100] on button "Save" at bounding box center [123, 97] width 15 height 8
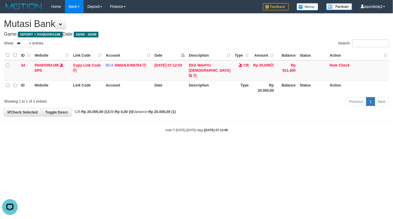
click at [189, 32] on h4 "Game: ISPORT > PANDORA188 Date: 29/09 - 30/09" at bounding box center [196, 34] width 385 height 5
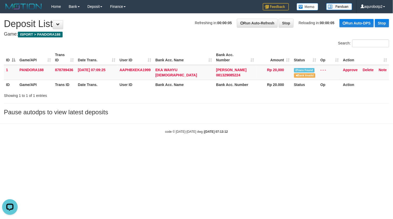
click at [191, 38] on div "**********" at bounding box center [196, 65] width 393 height 105
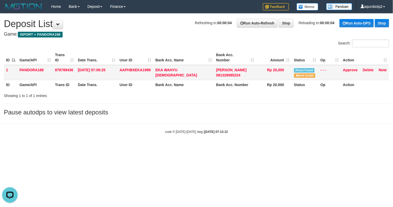
click at [129, 70] on span "AAPHBXEKA1999" at bounding box center [134, 70] width 31 height 4
copy span "AAPHBXEKA1999"
click at [171, 26] on h1 "Refreshing in: 00:00:01 Run Auto-Refresh Stop Reloading in: 00:00:01 Run Auto-D…" at bounding box center [196, 24] width 385 height 10
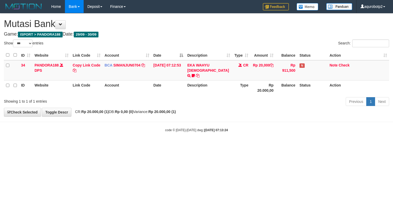
select select "***"
click at [345, 66] on link "Check" at bounding box center [343, 65] width 11 height 4
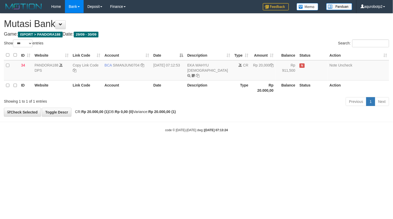
drag, startPoint x: 94, startPoint y: 15, endPoint x: 98, endPoint y: 18, distance: 4.8
click at [94, 16] on div "**********" at bounding box center [196, 64] width 393 height 103
click at [199, 38] on div "**********" at bounding box center [196, 64] width 393 height 103
click at [190, 35] on h4 "Game: ISPORT > PANDORA188 Date: 29/09 - 30/09" at bounding box center [196, 34] width 385 height 5
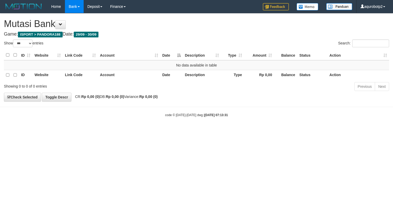
select select "***"
click at [190, 34] on h4 "Game: ISPORT > PANDORA188 Date: 29/09 - 30/09" at bounding box center [196, 34] width 385 height 5
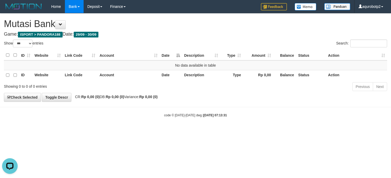
click at [196, 36] on h4 "Game: ISPORT > PANDORA188 Date: 29/09 - 30/09" at bounding box center [195, 34] width 383 height 5
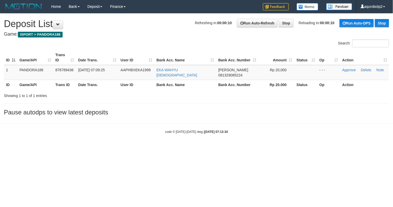
click at [171, 26] on h1 "Refreshing in: 00:00:10 Run Auto-Refresh Stop Reloading in: 00:00:10 Run Auto-D…" at bounding box center [196, 24] width 385 height 10
click at [350, 70] on link "Approve" at bounding box center [348, 70] width 13 height 4
click at [179, 35] on h4 "Game: ISPORT > PANDORA188" at bounding box center [196, 34] width 385 height 5
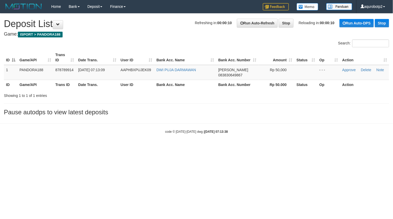
click at [179, 47] on div "Search:" at bounding box center [196, 43] width 393 height 9
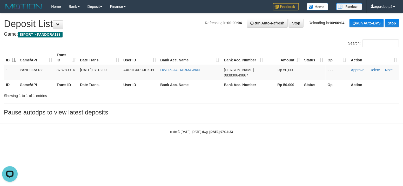
click at [150, 35] on h4 "Game: ISPORT > PANDORA188" at bounding box center [201, 34] width 395 height 5
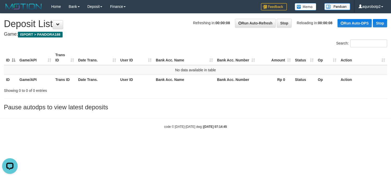
click at [149, 38] on div "**********" at bounding box center [195, 62] width 391 height 99
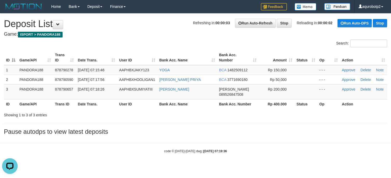
click at [147, 28] on h1 "Refreshing in: 00:00:03 Run Auto-Refresh Stop Reloading in: 00:00:02 Run Auto-D…" at bounding box center [195, 24] width 383 height 10
click at [142, 29] on h1 "Refreshing in: 00:00:01 Run Auto-Refresh Stop Reloading in: 00:00:01 Run Auto-D…" at bounding box center [195, 24] width 383 height 10
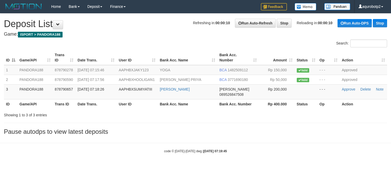
click at [142, 29] on h1 "Refreshing in: 00:00:10 Run Auto-Refresh Stop Reloading in: 00:00:10 Run Auto-D…" at bounding box center [195, 24] width 383 height 10
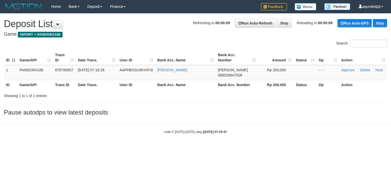
click at [149, 36] on h4 "Game: ISPORT > PANDORA188" at bounding box center [195, 34] width 383 height 5
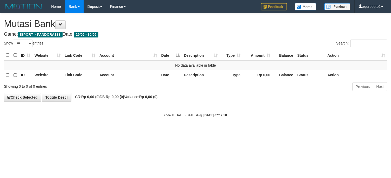
select select "***"
click at [201, 26] on h1 "Mutasi Bank" at bounding box center [195, 24] width 383 height 10
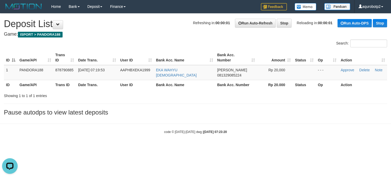
click at [142, 24] on h1 "Refreshing in: 00:00:01 Run Auto-Refresh Stop Reloading in: 00:00:01 Run Auto-D…" at bounding box center [195, 24] width 383 height 10
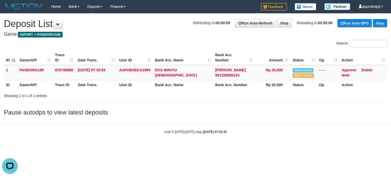
click at [125, 43] on div "Search:" at bounding box center [195, 43] width 391 height 9
drag, startPoint x: 171, startPoint y: 33, endPoint x: 168, endPoint y: 25, distance: 8.0
click at [170, 32] on h4 "Game: ISPORT > PANDORA188" at bounding box center [195, 34] width 383 height 5
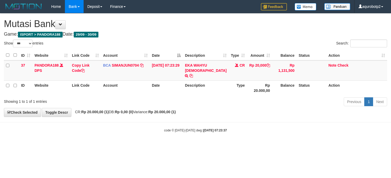
select select "***"
click at [205, 26] on h1 "Mutasi Bank" at bounding box center [195, 24] width 383 height 10
click at [330, 64] on link "Note" at bounding box center [332, 65] width 8 height 4
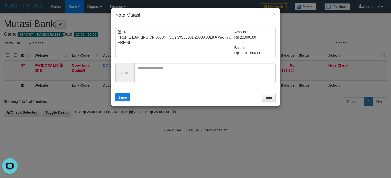
click at [152, 59] on form "CR TRSF E-BANKING CR 3009/FTSCY/WS95031 20000.00EKA WAHYU ARIANI Amount: Rp 20.…" at bounding box center [195, 64] width 160 height 75
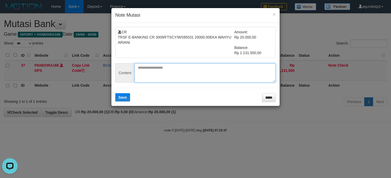
click at [153, 66] on textarea at bounding box center [204, 72] width 141 height 19
paste textarea "**********"
type textarea "**********"
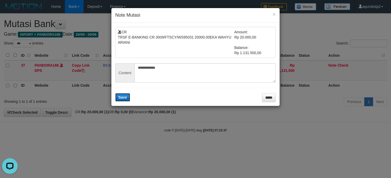
click at [119, 98] on span "Save" at bounding box center [122, 97] width 9 height 4
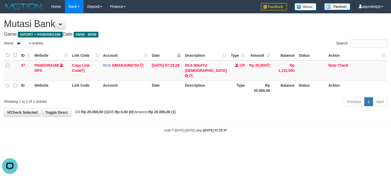
click at [161, 15] on div "**********" at bounding box center [195, 64] width 391 height 103
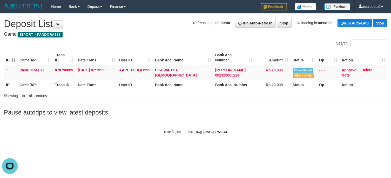
click at [186, 59] on th "Bank Acc. Name" at bounding box center [183, 57] width 60 height 15
click at [156, 36] on h4 "Game: ISPORT > PANDORA188" at bounding box center [195, 34] width 383 height 5
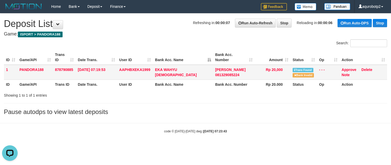
click at [133, 76] on td "AAPHBXEKA1999" at bounding box center [135, 72] width 36 height 15
copy span "AAPHBXEKA1999"
click at [165, 25] on h1 "Refreshing in: 00:00:06 Run Auto-Refresh Stop Reloading in: 00:00:06 Run Auto-D…" at bounding box center [195, 24] width 383 height 10
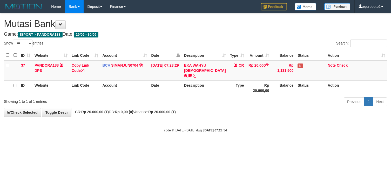
select select "***"
click at [345, 65] on link "Check" at bounding box center [342, 65] width 11 height 4
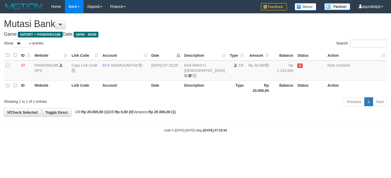
click at [134, 16] on div "**********" at bounding box center [195, 64] width 391 height 103
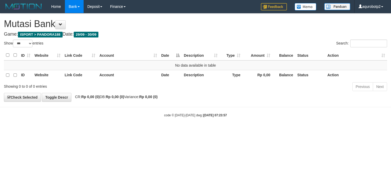
select select "***"
click at [199, 29] on h1 "Mutasi Bank" at bounding box center [195, 24] width 383 height 10
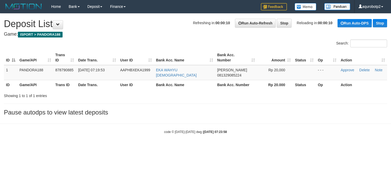
click at [165, 37] on div "**********" at bounding box center [195, 65] width 391 height 105
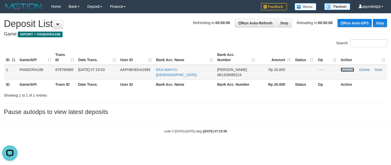
click at [343, 70] on link "Approve" at bounding box center [346, 70] width 13 height 4
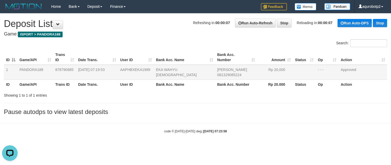
click at [128, 22] on h1 "Refreshing in: 00:00:07 Run Auto-Refresh Stop Reloading in: 00:00:07 Run Auto-D…" at bounding box center [195, 24] width 383 height 10
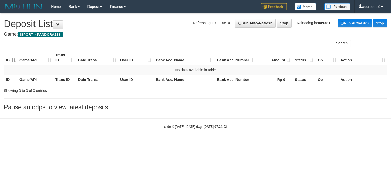
click at [139, 40] on div "**********" at bounding box center [195, 62] width 391 height 99
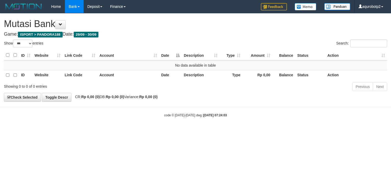
select select "***"
click at [210, 32] on h4 "Game: ISPORT > PANDORA188 Date: 29/09 - 30/09" at bounding box center [195, 34] width 383 height 5
click at [156, 26] on h1 "Mutasi Bank" at bounding box center [195, 24] width 383 height 10
click at [147, 21] on h1 "Mutasi Bank" at bounding box center [195, 24] width 383 height 10
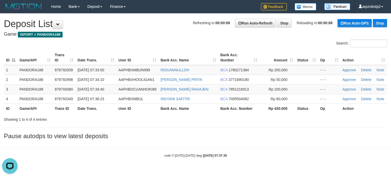
click at [151, 30] on div "**********" at bounding box center [195, 77] width 391 height 128
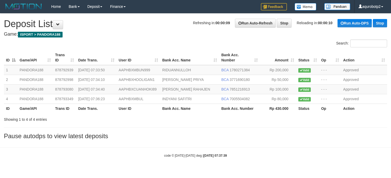
click at [151, 31] on div "**********" at bounding box center [195, 77] width 391 height 128
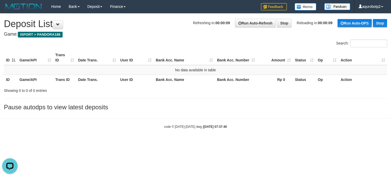
click at [174, 37] on h4 "Game: ISPORT > PANDORA188" at bounding box center [195, 34] width 383 height 5
click at [170, 47] on div "Search:" at bounding box center [195, 43] width 391 height 9
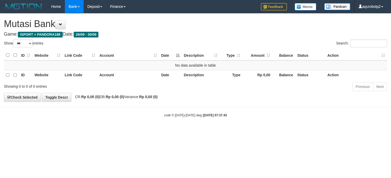
select select "***"
click at [185, 37] on div "**********" at bounding box center [195, 57] width 391 height 88
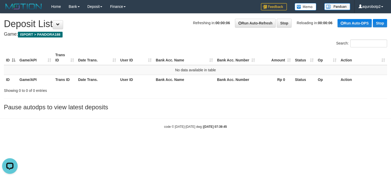
click at [153, 35] on h4 "Game: ISPORT > PANDORA188" at bounding box center [195, 34] width 383 height 5
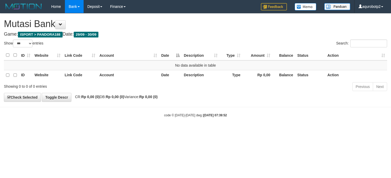
select select "***"
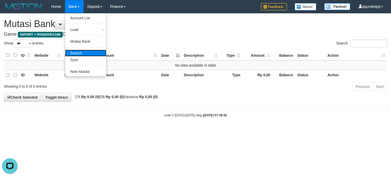
click at [78, 51] on link "Search" at bounding box center [85, 53] width 41 height 7
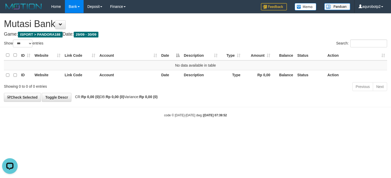
click at [164, 12] on div "Home Bank Account List Load By Website Group [ISPORT] PANDORA188 By Load Group …" at bounding box center [195, 6] width 383 height 13
click at [165, 20] on h1 "Mutasi Bank" at bounding box center [195, 24] width 383 height 10
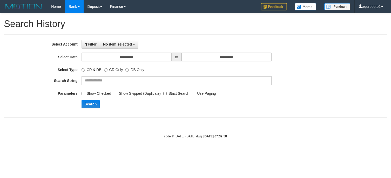
select select
click at [115, 46] on span "No item selected" at bounding box center [117, 44] width 29 height 4
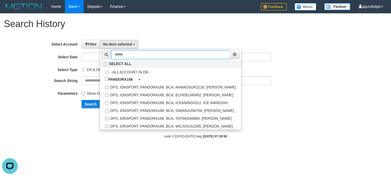
click at [130, 57] on input "text" at bounding box center [170, 54] width 118 height 9
paste input "**********"
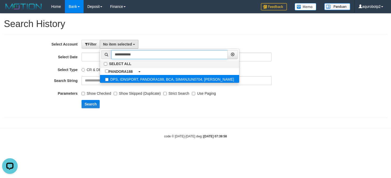
type input "**********"
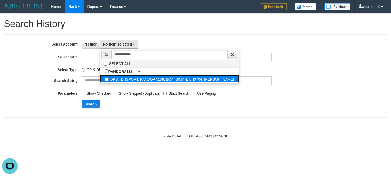
click at [107, 83] on label "DPS, IDNSPORT, PANDORA188, BCA, SIMANJUN0704, [PERSON_NAME]" at bounding box center [169, 79] width 139 height 8
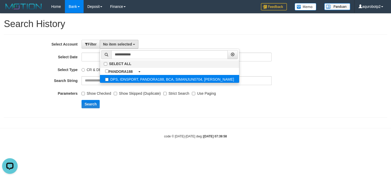
select select "****"
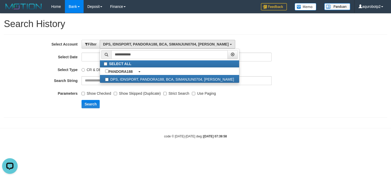
click at [136, 24] on h1 "Search History" at bounding box center [195, 24] width 383 height 10
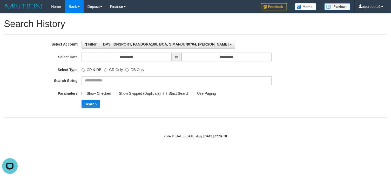
click at [83, 91] on label "Show Checked" at bounding box center [96, 92] width 30 height 7
click at [92, 105] on button "Search" at bounding box center [90, 104] width 18 height 8
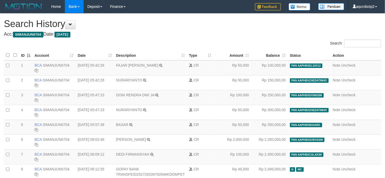
click at [178, 19] on h1 "Search History" at bounding box center [192, 24] width 377 height 10
click at [72, 24] on span at bounding box center [71, 25] width 4 height 4
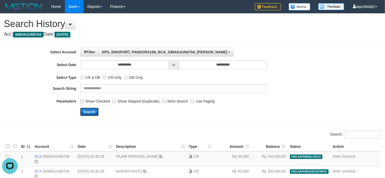
click at [90, 111] on button "Search" at bounding box center [89, 111] width 18 height 8
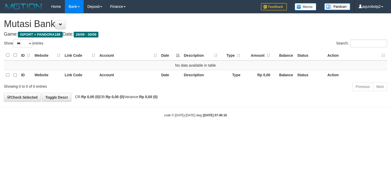
select select "***"
click at [66, 24] on button at bounding box center [60, 24] width 10 height 9
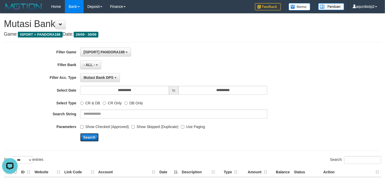
click at [92, 139] on button "Search" at bounding box center [89, 137] width 18 height 8
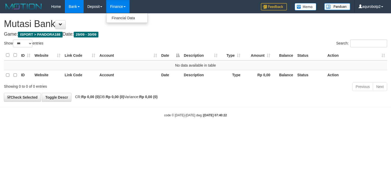
select select "***"
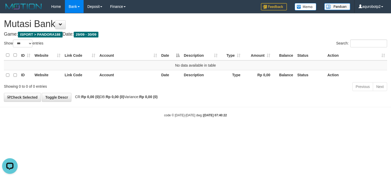
click at [224, 20] on h1 "Mutasi Bank" at bounding box center [195, 24] width 383 height 10
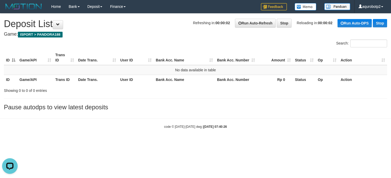
click at [140, 35] on h4 "Game: ISPORT > PANDORA188" at bounding box center [195, 34] width 383 height 5
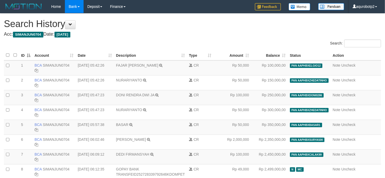
click at [203, 27] on h1 "Search History" at bounding box center [192, 24] width 377 height 10
click at [194, 32] on h4 "Acc: SIMANJUN0704 Date: Today" at bounding box center [192, 34] width 377 height 5
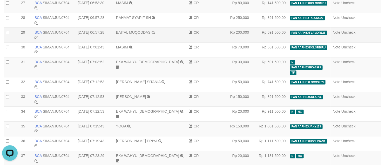
scroll to position [445, 0]
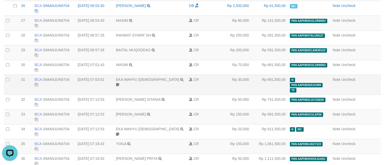
click at [333, 90] on td "Note Uncheck" at bounding box center [356, 85] width 50 height 20
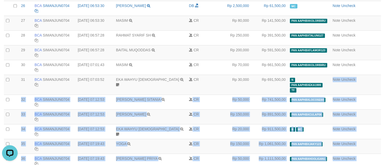
drag, startPoint x: 333, startPoint y: 90, endPoint x: 396, endPoint y: 90, distance: 62.8
copy table "Note Uncheck 20250930000032 32 32 BCA SIMANJUN0704 DPS SIMANJUNTAK ALESSANDRO T…"
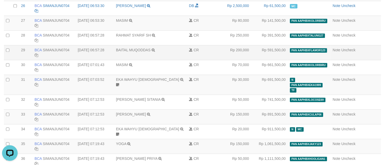
click at [169, 59] on td "BAITAL MUQODDAS TRSF E-BANKING CR 3009/FTSCY/WS95031 200000.00BAITAL MUQODDAS" at bounding box center [150, 52] width 73 height 15
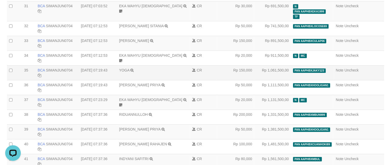
scroll to position [536, 0]
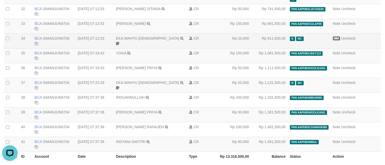
click at [338, 40] on link "Note" at bounding box center [337, 38] width 8 height 4
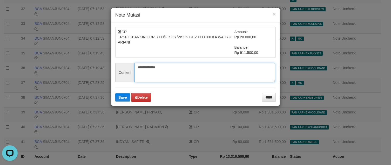
click at [150, 65] on textarea "**********" at bounding box center [204, 72] width 141 height 19
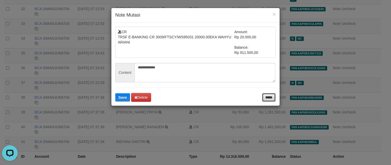
drag, startPoint x: 265, startPoint y: 98, endPoint x: 260, endPoint y: 91, distance: 9.4
click at [265, 98] on input "*****" at bounding box center [269, 97] width 14 height 9
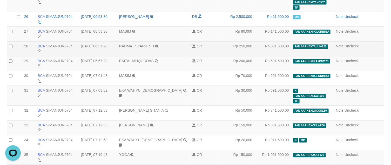
scroll to position [540, 0]
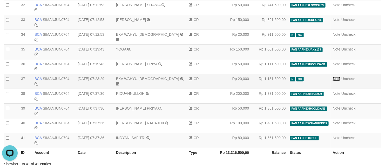
click at [337, 81] on link "Note" at bounding box center [337, 79] width 8 height 4
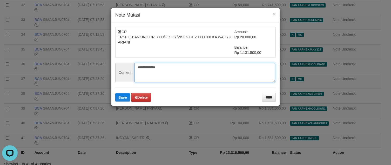
click at [152, 67] on textarea "**********" at bounding box center [204, 72] width 141 height 19
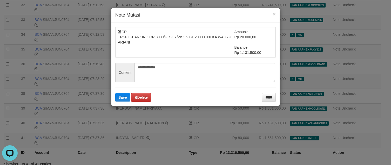
click at [278, 98] on div "**********" at bounding box center [195, 64] width 168 height 83
click at [277, 98] on div "**********" at bounding box center [195, 64] width 168 height 83
click at [273, 100] on input "*****" at bounding box center [269, 97] width 14 height 9
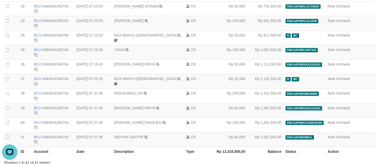
scroll to position [434, 0]
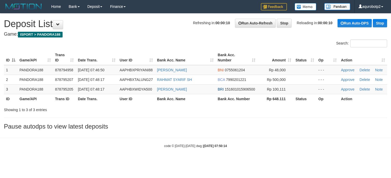
click at [157, 32] on h4 "Game: ISPORT > PANDORA188" at bounding box center [195, 34] width 383 height 5
click at [155, 29] on div "**********" at bounding box center [195, 72] width 391 height 119
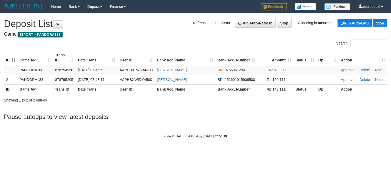
click at [162, 32] on h4 "Game: ISPORT > PANDORA188" at bounding box center [195, 34] width 383 height 5
click at [143, 31] on div "**********" at bounding box center [195, 67] width 391 height 109
click at [154, 44] on div "Search:" at bounding box center [195, 43] width 391 height 9
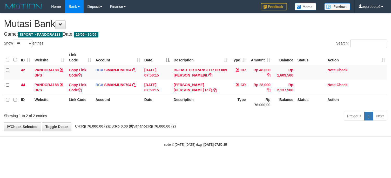
select select "***"
click at [225, 21] on h1 "Mutasi Bank" at bounding box center [195, 24] width 383 height 10
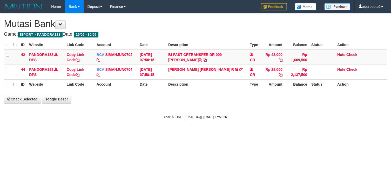
select select "***"
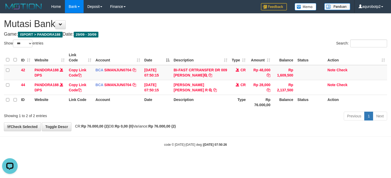
click at [190, 30] on div "**********" at bounding box center [195, 71] width 391 height 117
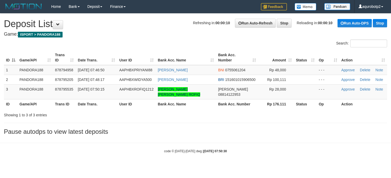
click at [154, 42] on div "Search:" at bounding box center [195, 43] width 391 height 9
click at [164, 21] on h1 "Refreshing in: 00:00:01 Run Auto-Refresh Stop Reloading in: 00:00:01 Run Auto-D…" at bounding box center [195, 24] width 383 height 10
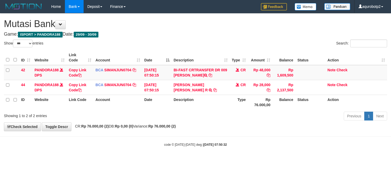
select select "***"
drag, startPoint x: 238, startPoint y: 36, endPoint x: 244, endPoint y: 37, distance: 6.1
click at [239, 36] on h4 "Game: ISPORT > PANDORA188 Date: 29/09 - 30/09" at bounding box center [195, 34] width 383 height 5
click at [332, 70] on link "Note" at bounding box center [331, 70] width 8 height 4
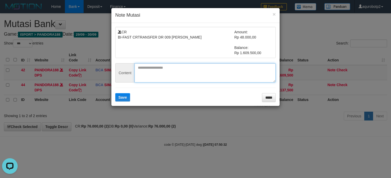
click at [164, 69] on textarea at bounding box center [204, 72] width 141 height 19
paste textarea "**********"
type textarea "**********"
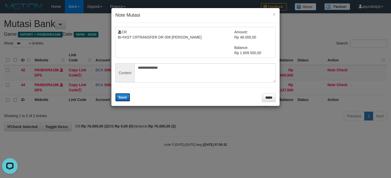
click at [122, 101] on button "Save" at bounding box center [122, 97] width 15 height 8
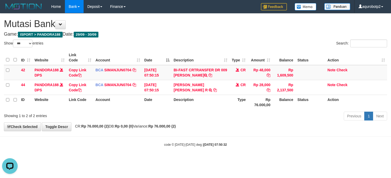
click at [236, 30] on div "**********" at bounding box center [195, 71] width 391 height 117
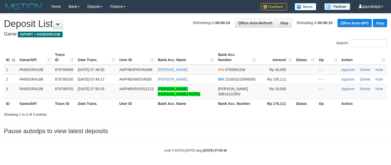
click at [152, 31] on div "**********" at bounding box center [195, 75] width 391 height 124
click at [137, 69] on span "AAPHBXPRIYANI88" at bounding box center [135, 70] width 33 height 4
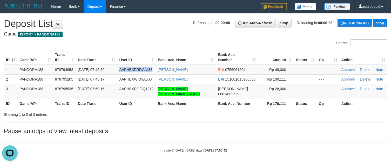
copy span "AAPHBXPRIYANI88"
drag, startPoint x: 159, startPoint y: 32, endPoint x: 163, endPoint y: 30, distance: 4.2
click at [159, 32] on h4 "Game: ISPORT > PANDORA188" at bounding box center [195, 34] width 383 height 5
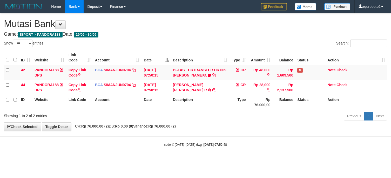
select select "***"
click at [345, 68] on link "Check" at bounding box center [341, 70] width 11 height 4
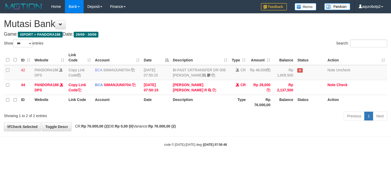
click at [192, 6] on div "Home Bank Account List Load By Website Group [ISPORT] PANDORA188 By Load Group …" at bounding box center [195, 6] width 383 height 13
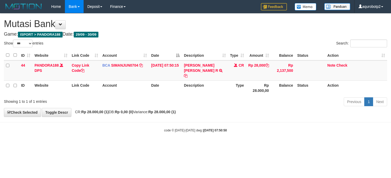
select select "***"
click at [331, 66] on link "Note" at bounding box center [331, 65] width 8 height 4
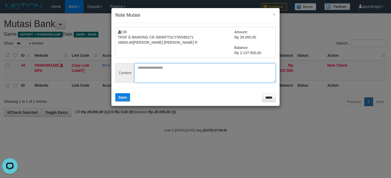
click at [153, 71] on textarea at bounding box center [204, 72] width 141 height 19
paste textarea "**********"
type textarea "**********"
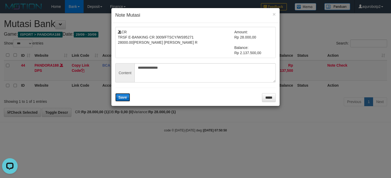
click at [125, 97] on span "Save" at bounding box center [122, 97] width 9 height 4
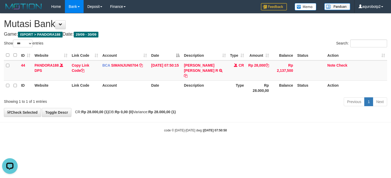
click at [180, 28] on h1 "Mutasi Bank" at bounding box center [195, 24] width 383 height 10
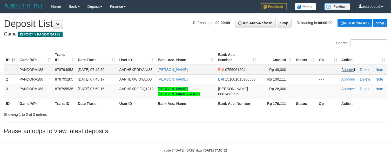
click at [350, 69] on link "Approve" at bounding box center [347, 70] width 13 height 4
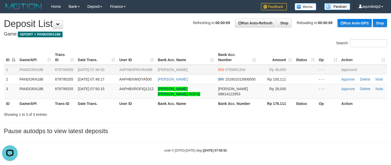
click at [166, 31] on div "**********" at bounding box center [195, 75] width 391 height 124
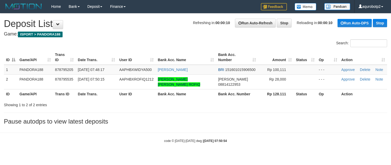
click at [161, 40] on div "**********" at bounding box center [195, 70] width 391 height 114
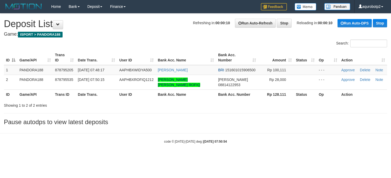
click at [161, 40] on div "Search:" at bounding box center [195, 43] width 391 height 9
click at [144, 32] on h4 "Game: ISPORT > PANDORA188" at bounding box center [195, 34] width 383 height 5
click at [139, 19] on h1 "Refreshing in: 00:00:10 Run Auto-Refresh Stop Reloading in: 00:00:10 Run Auto-D…" at bounding box center [195, 24] width 383 height 10
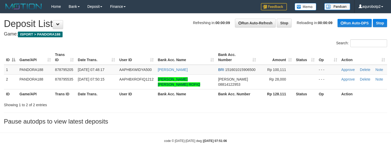
click at [136, 20] on h1 "Refreshing in: 00:00:09 Run Auto-Refresh Stop Reloading in: 00:00:09 Run Auto-D…" at bounding box center [195, 24] width 383 height 10
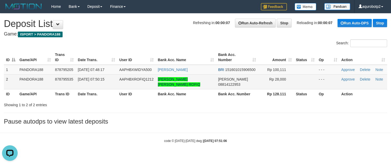
click at [144, 78] on span "AAPHBXROFIQ1212" at bounding box center [136, 79] width 34 height 4
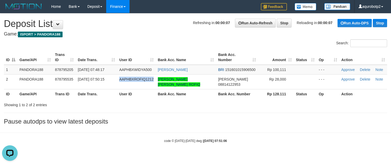
copy span "AAPHBXROFIQ1212"
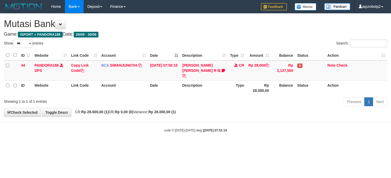
select select "***"
click at [344, 65] on link "Check" at bounding box center [341, 65] width 11 height 4
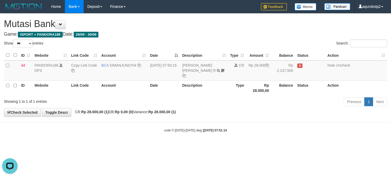
click at [203, 30] on div "**********" at bounding box center [195, 64] width 391 height 103
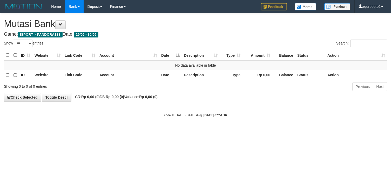
select select "***"
click at [194, 35] on h4 "Game: ISPORT > PANDORA188 Date: 29/09 - 30/09" at bounding box center [195, 34] width 383 height 5
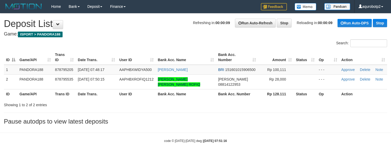
click at [143, 27] on h1 "Refreshing in: 00:00:09 Run Auto-Refresh Stop Reloading in: 00:00:09 Run Auto-D…" at bounding box center [195, 24] width 383 height 10
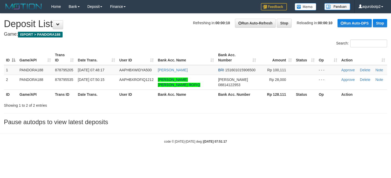
click at [148, 37] on div "**********" at bounding box center [195, 70] width 391 height 114
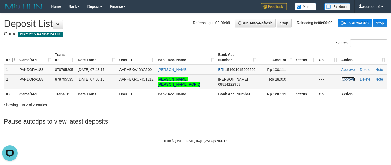
click at [346, 79] on link "Approve" at bounding box center [347, 79] width 13 height 4
click at [167, 24] on h1 "Refreshing in: 00:00:08 Run Auto-Refresh Stop Reloading in: 00:00:08 Run Auto-D…" at bounding box center [195, 24] width 383 height 10
